Goal: Task Accomplishment & Management: Manage account settings

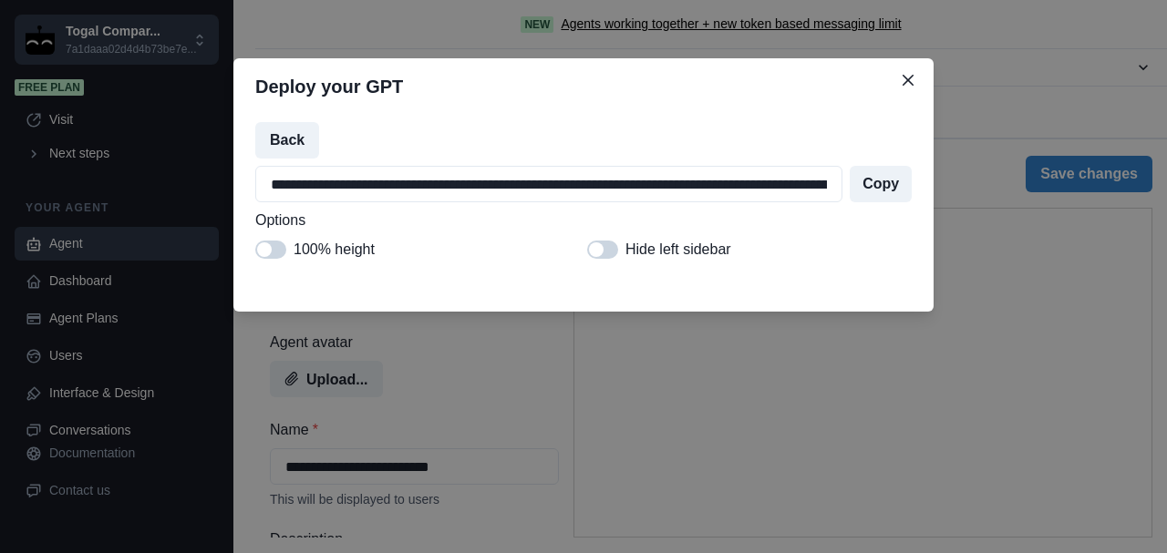
select select "******"
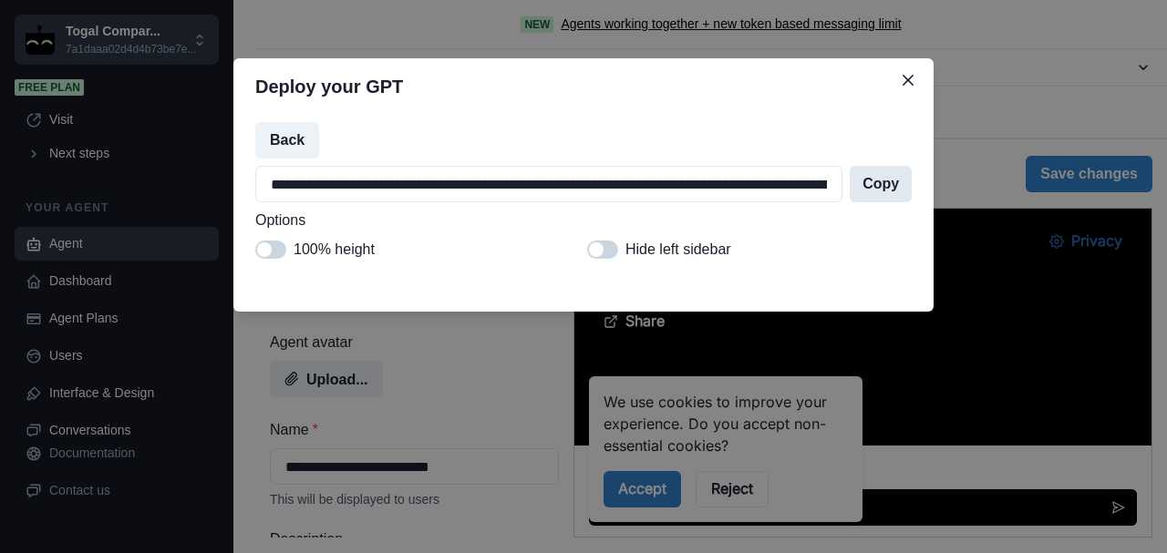
click at [886, 184] on button "Copy" at bounding box center [881, 184] width 62 height 36
click at [897, 80] on button "Close" at bounding box center [907, 80] width 29 height 29
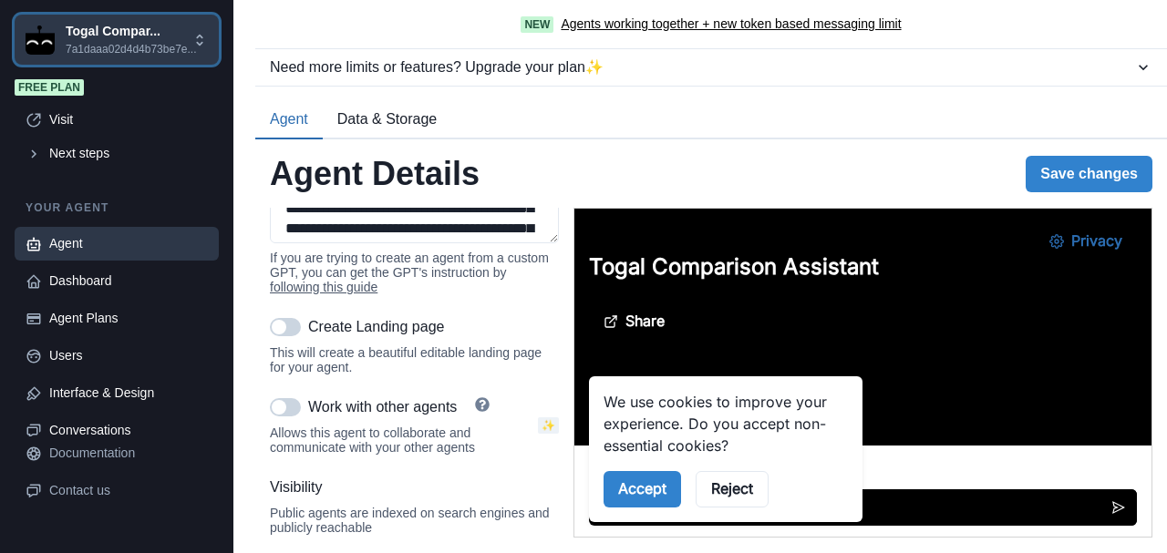
scroll to position [552, 0]
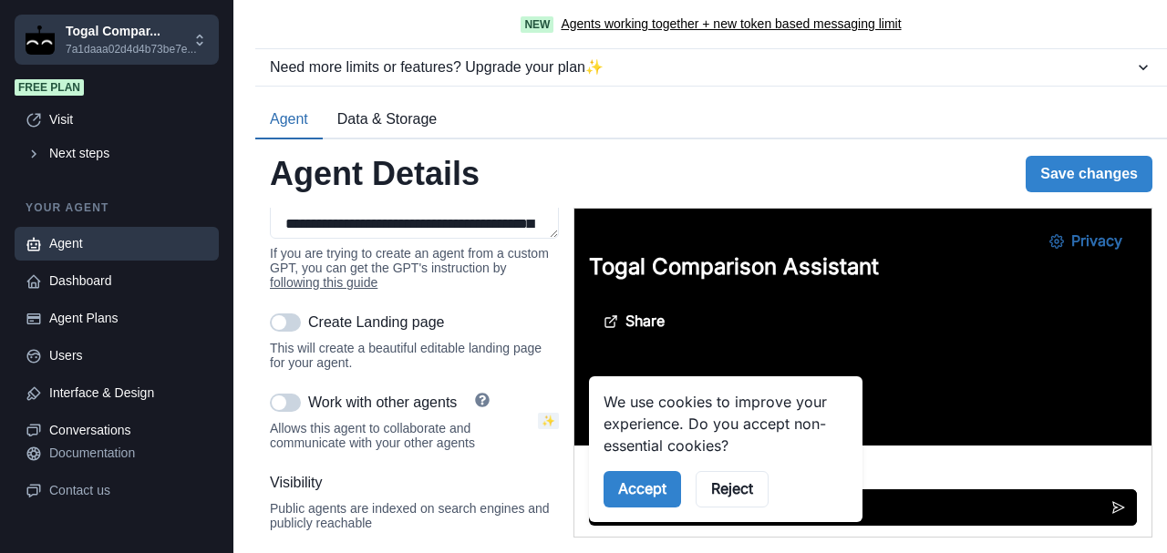
click at [287, 332] on span at bounding box center [285, 323] width 31 height 18
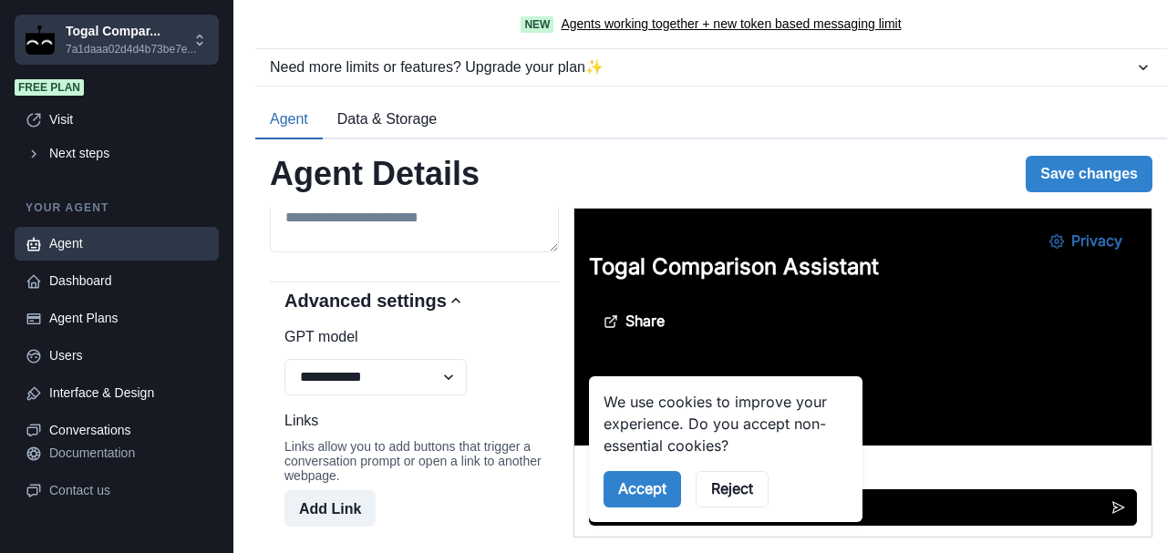
scroll to position [1253, 0]
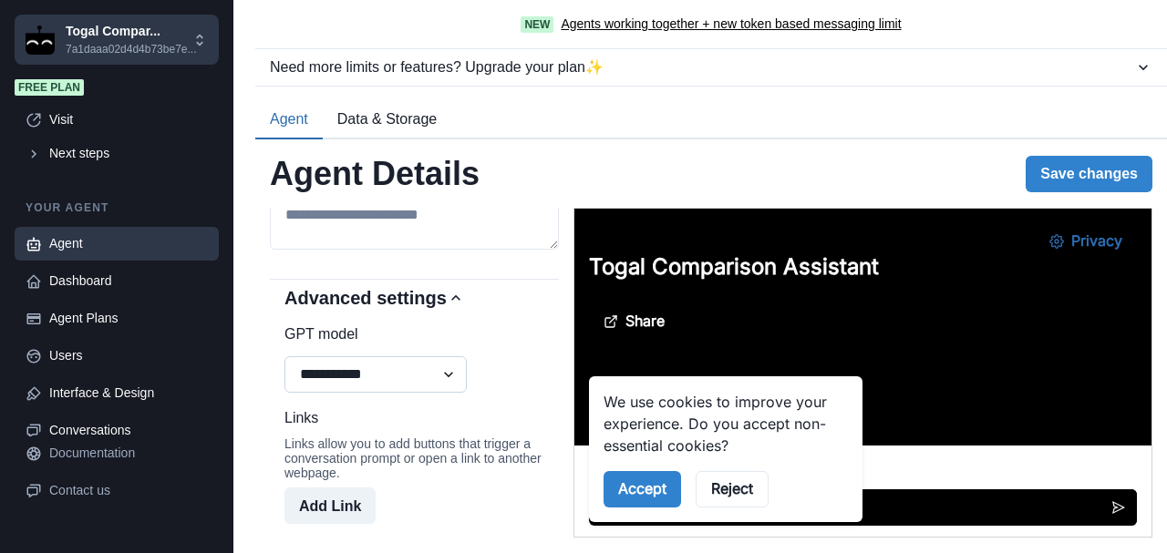
click at [382, 389] on select "**********" at bounding box center [375, 374] width 182 height 36
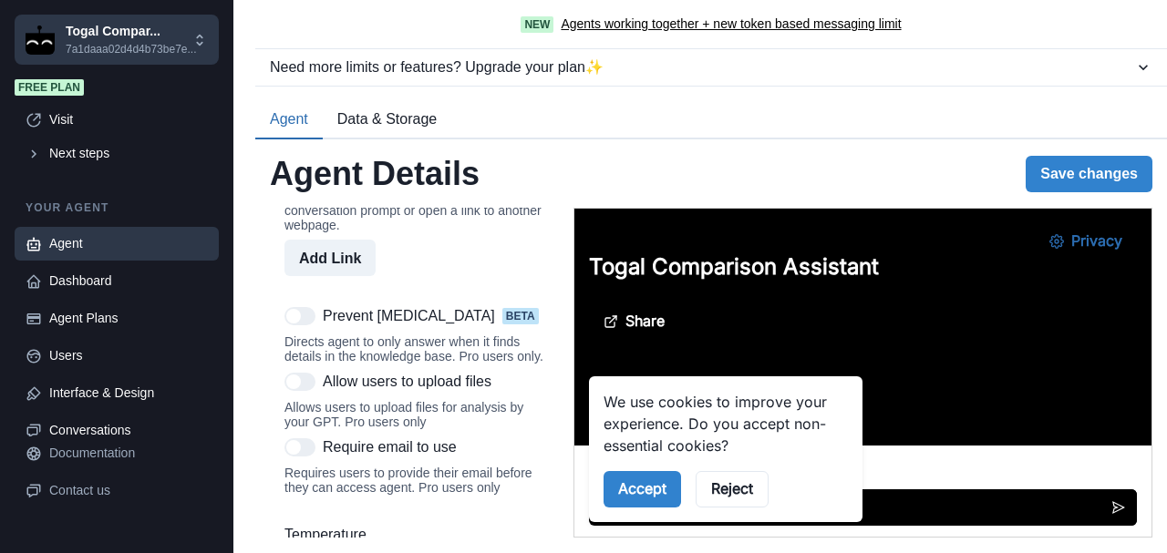
scroll to position [1547, 0]
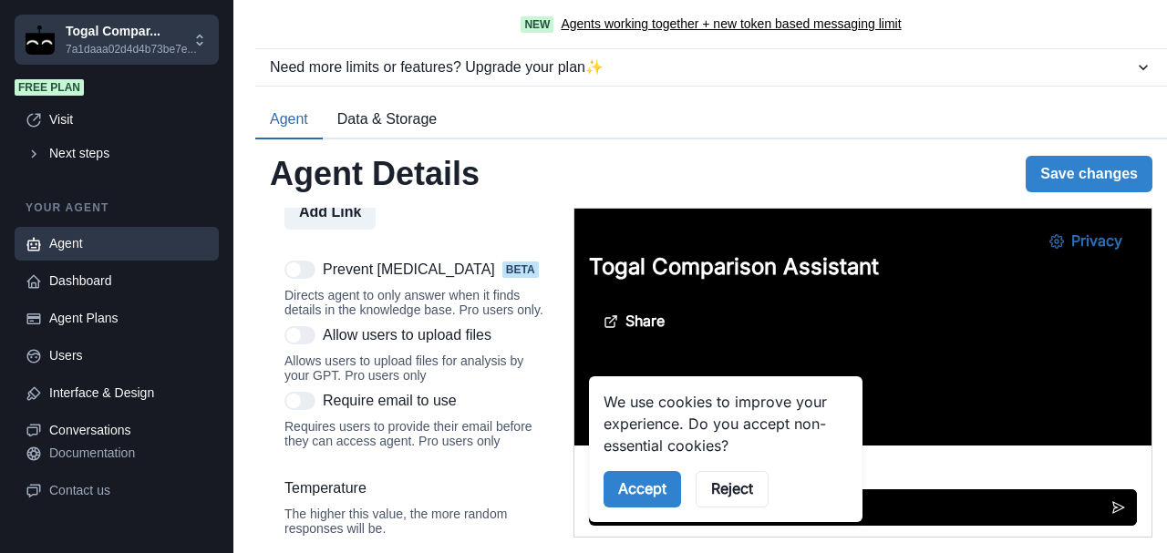
click at [306, 345] on span at bounding box center [299, 335] width 31 height 18
click at [298, 343] on span at bounding box center [293, 335] width 15 height 15
click at [303, 345] on span at bounding box center [299, 335] width 31 height 18
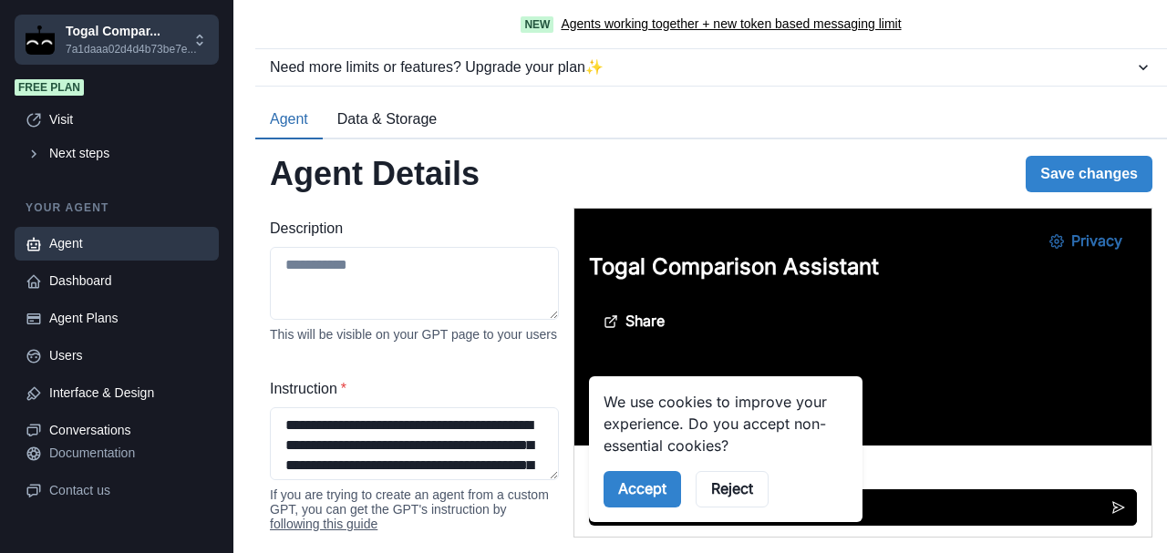
scroll to position [532, 0]
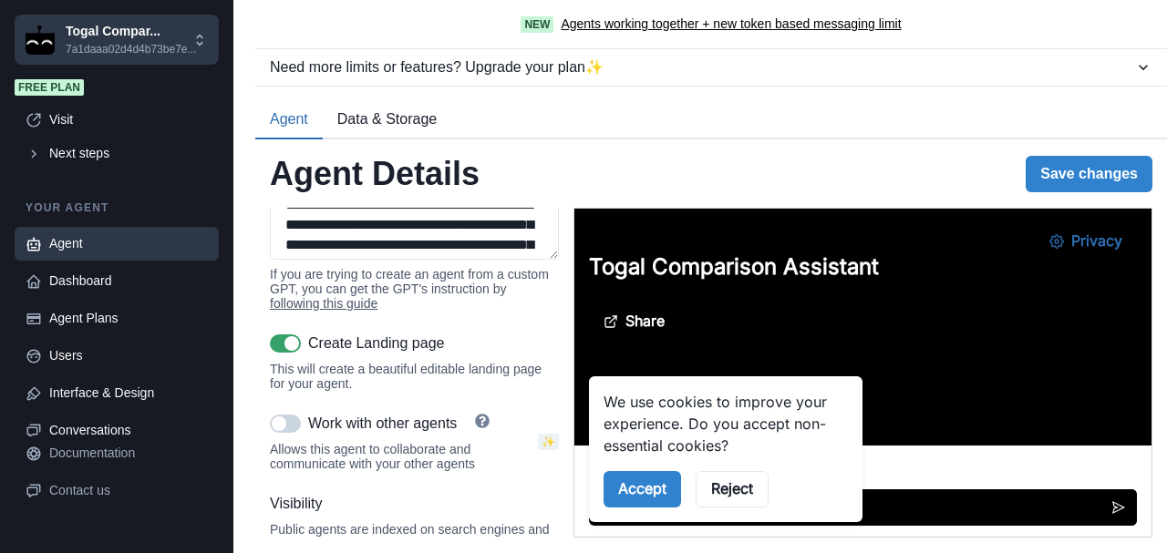
click at [425, 418] on div "**********" at bounding box center [414, 137] width 289 height 923
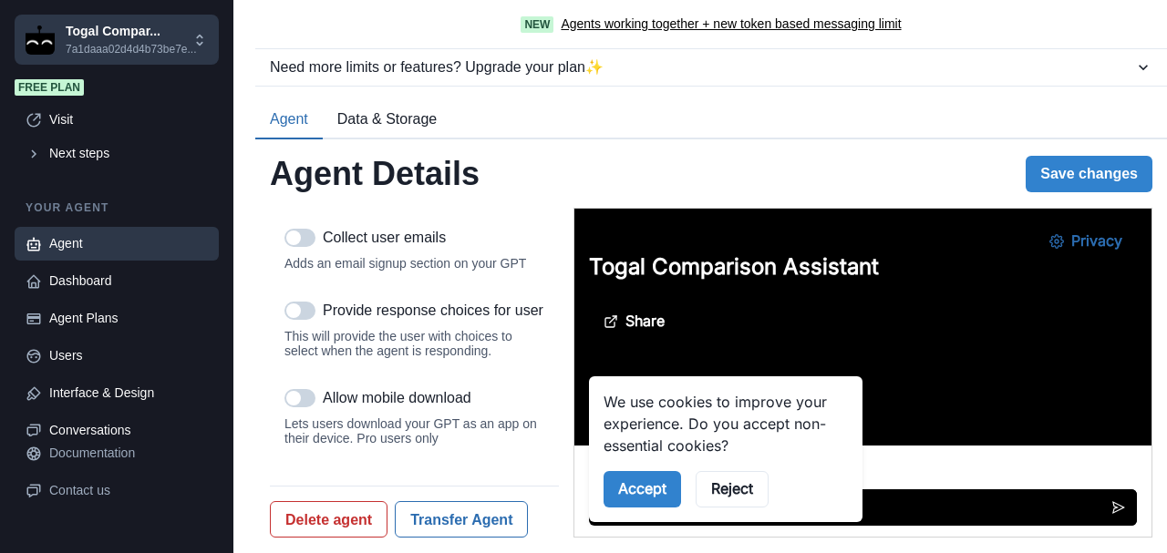
scroll to position [2406, 0]
click at [1065, 165] on button "Save changes" at bounding box center [1089, 174] width 127 height 36
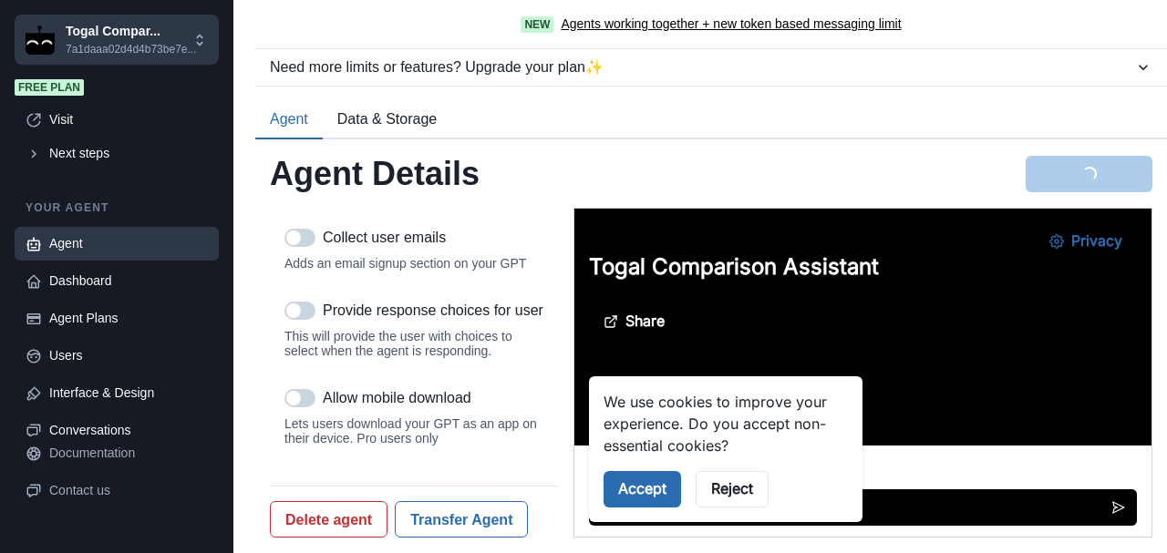
click at [664, 484] on button "Accept" at bounding box center [641, 489] width 77 height 36
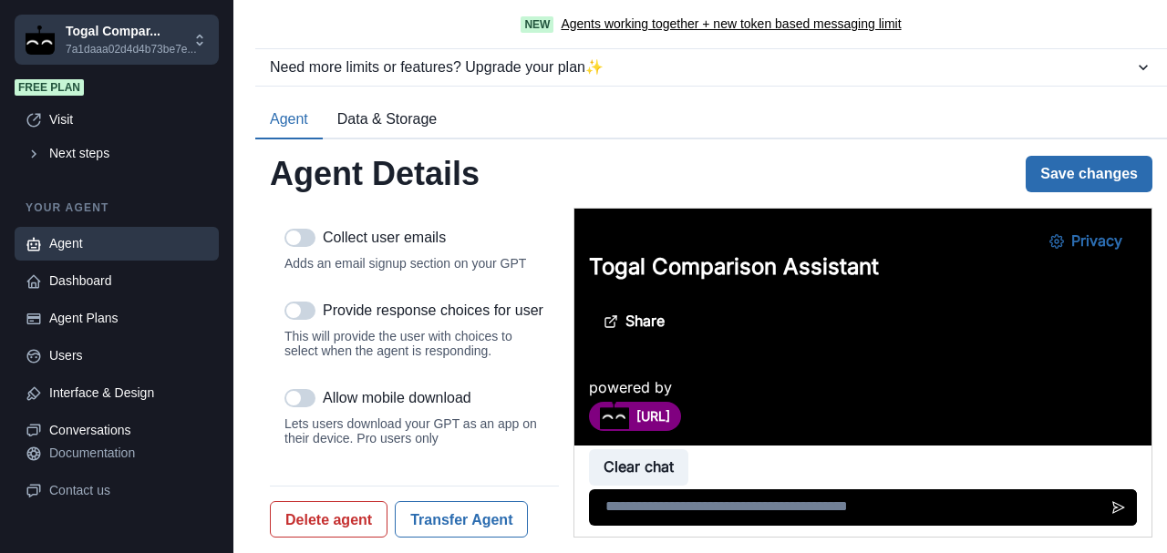
click at [1060, 168] on button "Save changes" at bounding box center [1089, 174] width 127 height 36
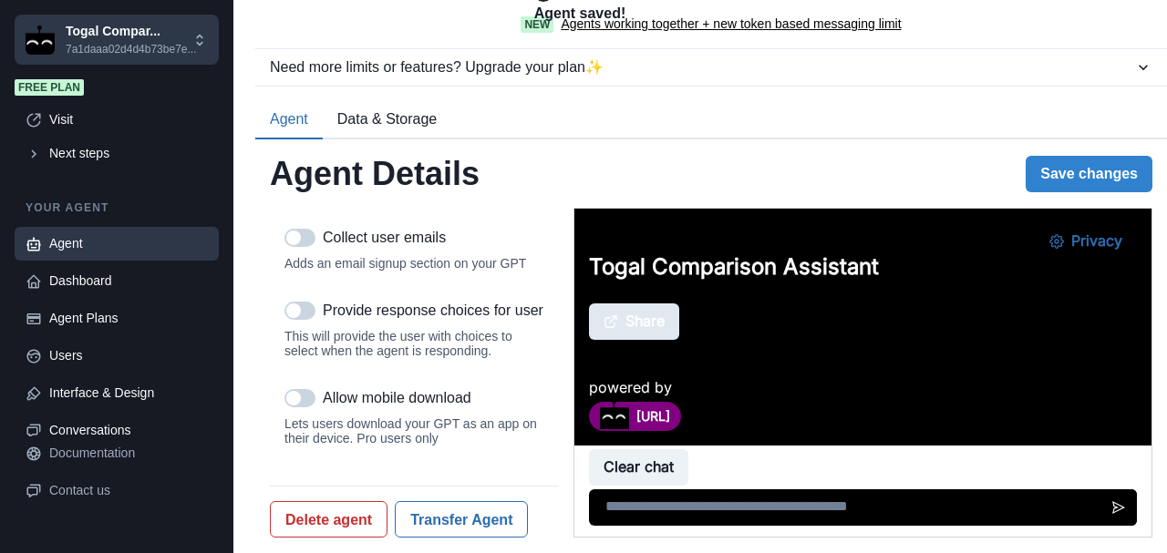
click at [639, 325] on button "Share" at bounding box center [633, 322] width 90 height 36
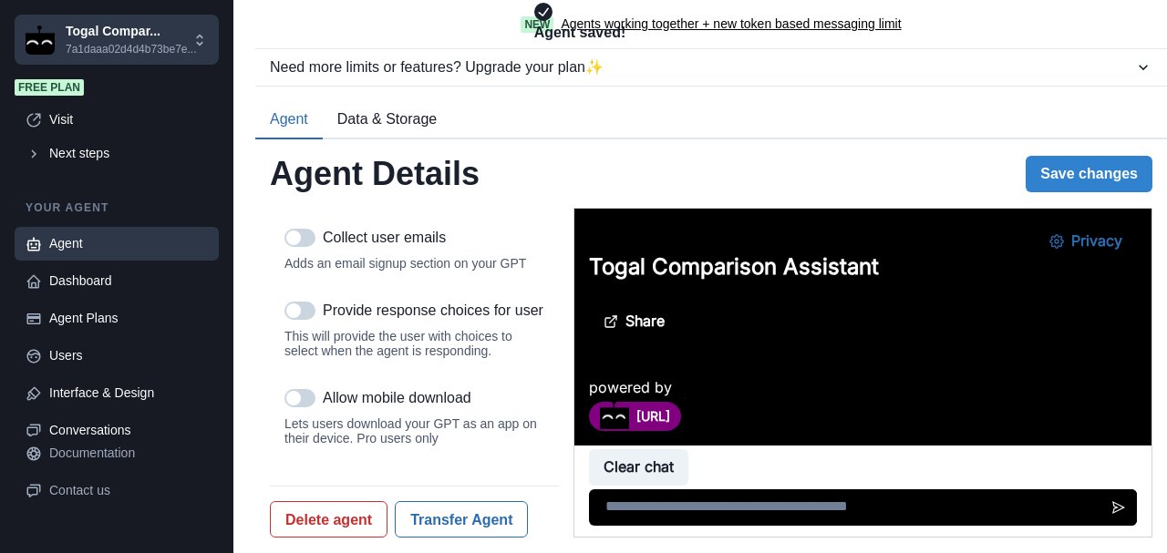
scroll to position [0, 0]
